Goal: Transaction & Acquisition: Purchase product/service

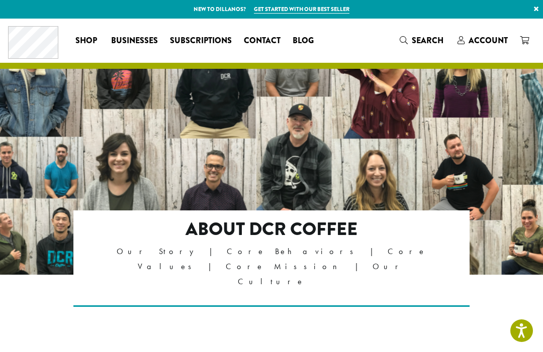
click at [456, 252] on div "About DCR Coffee Our Story | Core Behaviors | Core Values | Core Mission | Our …" at bounding box center [271, 258] width 380 height 79
click at [473, 143] on div at bounding box center [271, 147] width 543 height 256
click at [145, 47] on span "Businesses" at bounding box center [134, 41] width 47 height 13
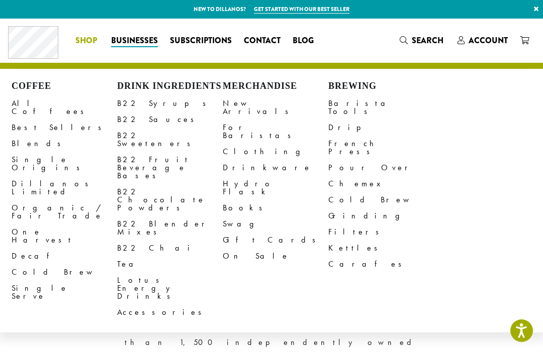
click at [232, 200] on link "Books" at bounding box center [276, 208] width 106 height 16
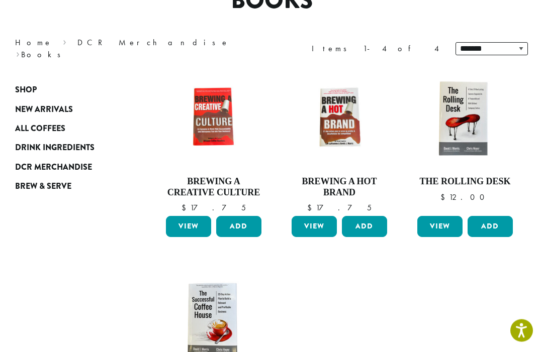
scroll to position [107, 0]
click at [440, 228] on link "View" at bounding box center [439, 226] width 45 height 21
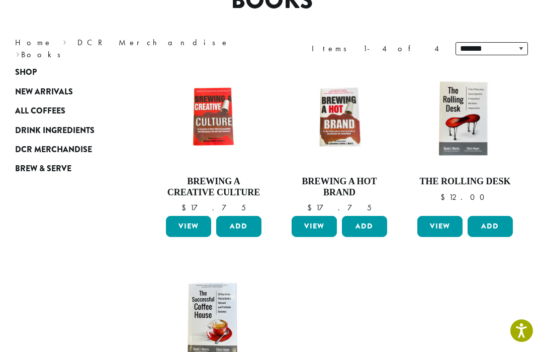
scroll to position [141, 0]
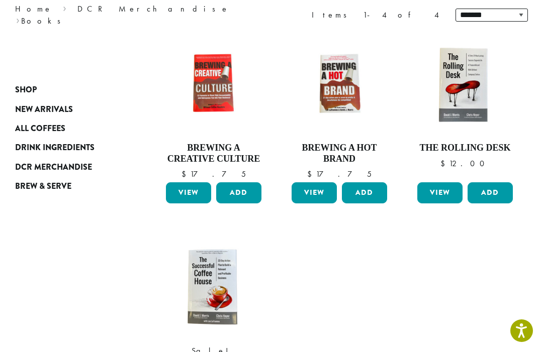
click at [316, 196] on link "View" at bounding box center [314, 192] width 45 height 21
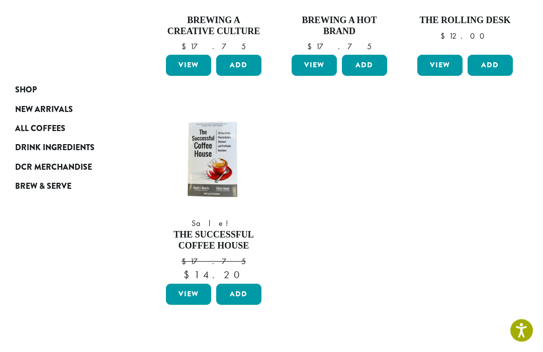
scroll to position [268, 0]
click at [185, 297] on link "View" at bounding box center [188, 294] width 45 height 21
